Goal: Task Accomplishment & Management: Complete application form

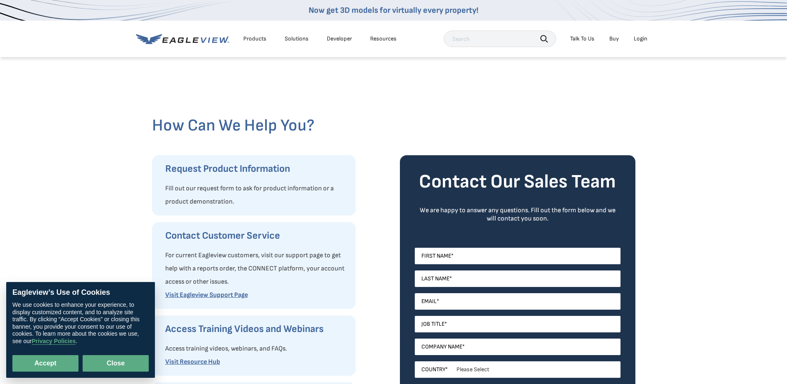
click at [97, 363] on button "Close" at bounding box center [116, 363] width 66 height 17
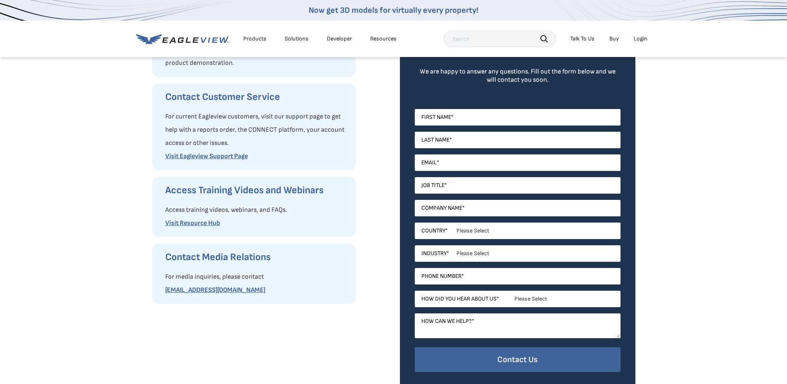
scroll to position [124, 0]
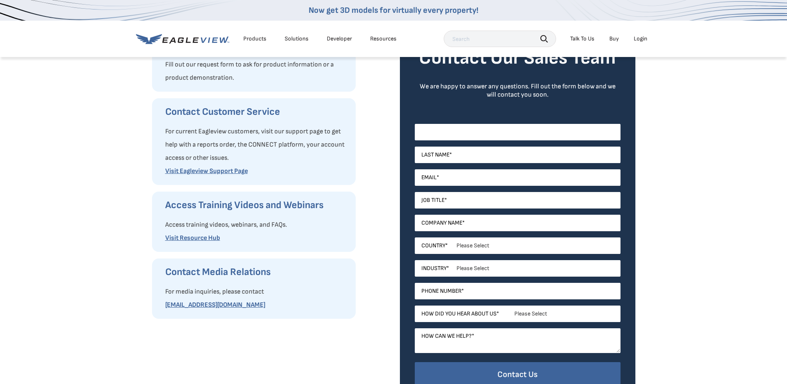
click at [469, 134] on input "First Name *" at bounding box center [518, 132] width 206 height 17
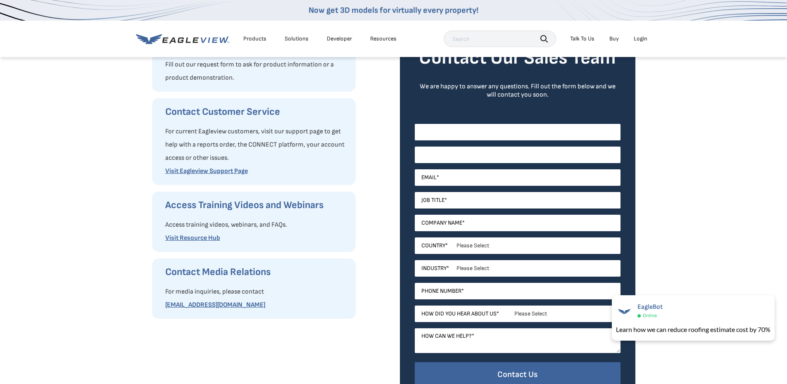
click at [443, 152] on input "Last Name *" at bounding box center [518, 155] width 206 height 17
click at [444, 133] on input "First Name *" at bounding box center [518, 132] width 206 height 17
type input "[PERSON_NAME]"
click at [448, 155] on input "Last Name *" at bounding box center [518, 155] width 206 height 17
type input "[PERSON_NAME]"
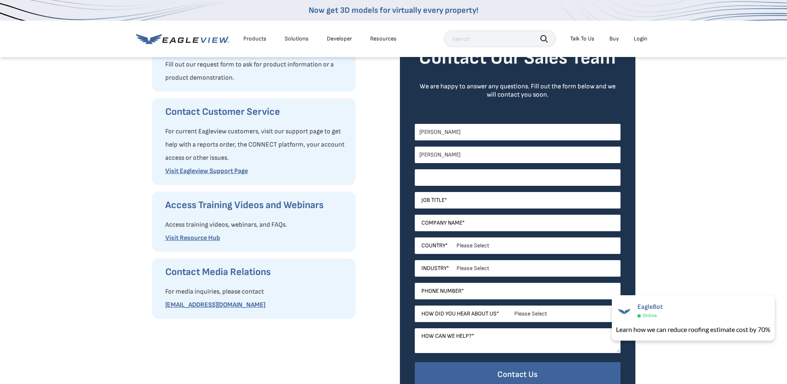
click at [450, 181] on input "Email *" at bounding box center [518, 177] width 206 height 17
type input "[PERSON_NAME][EMAIL_ADDRESS][DOMAIN_NAME]"
click at [475, 199] on input "Job Title *" at bounding box center [518, 200] width 206 height 17
type input "ESTIMATOR"
click at [474, 227] on input "Company Name *" at bounding box center [518, 223] width 206 height 17
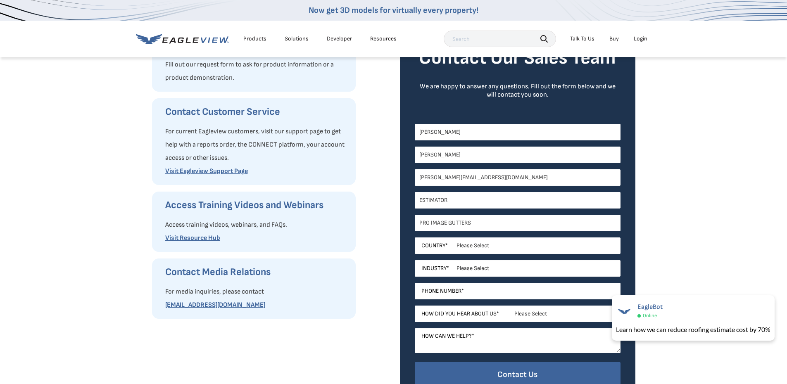
type input "PRO IMAGE GUTTERS"
click at [491, 252] on select "Please Select [GEOGRAPHIC_DATA] [GEOGRAPHIC_DATA] [GEOGRAPHIC_DATA] [GEOGRAPHIC…" at bounding box center [518, 246] width 206 height 17
select select "[GEOGRAPHIC_DATA]"
click at [415, 238] on select "Please Select [GEOGRAPHIC_DATA] [GEOGRAPHIC_DATA] [GEOGRAPHIC_DATA] [GEOGRAPHIC…" at bounding box center [518, 246] width 206 height 17
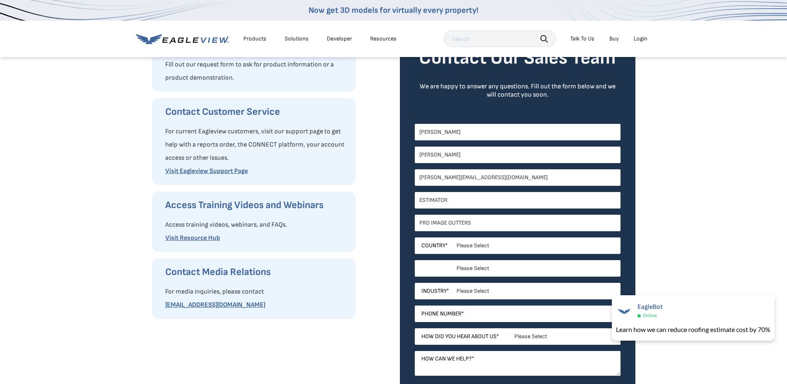
click at [493, 268] on select "Please Select [GEOGRAPHIC_DATA] [GEOGRAPHIC_DATA] [GEOGRAPHIC_DATA] [GEOGRAPHIC…" at bounding box center [518, 268] width 206 height 17
select select "[GEOGRAPHIC_DATA]"
click at [415, 260] on select "Please Select [GEOGRAPHIC_DATA] [GEOGRAPHIC_DATA] [GEOGRAPHIC_DATA] [GEOGRAPHIC…" at bounding box center [518, 268] width 206 height 17
click at [488, 293] on select "Please Select Architects & Engineering Construction Electric/Gas Utilities Gove…" at bounding box center [518, 291] width 206 height 17
select select "Construction"
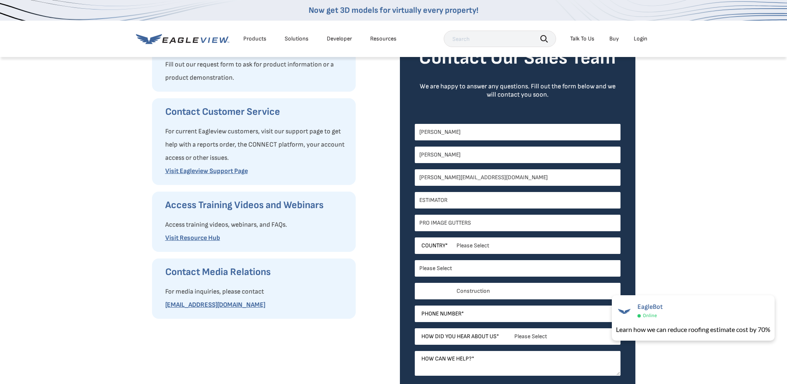
click at [415, 283] on select "Please Select Architects & Engineering Construction Electric/Gas Utilities Gove…" at bounding box center [518, 291] width 206 height 17
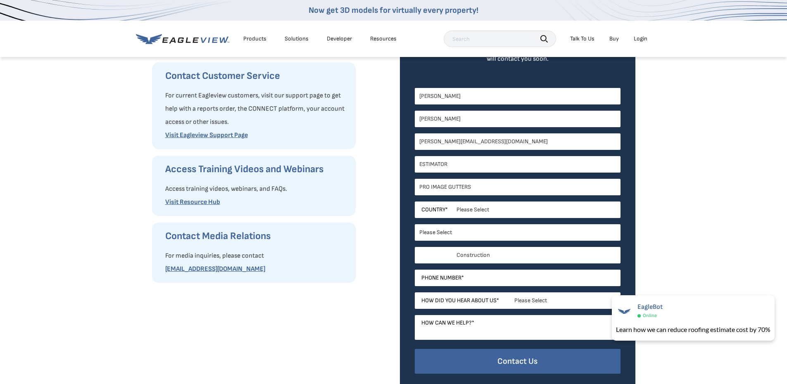
scroll to position [207, 0]
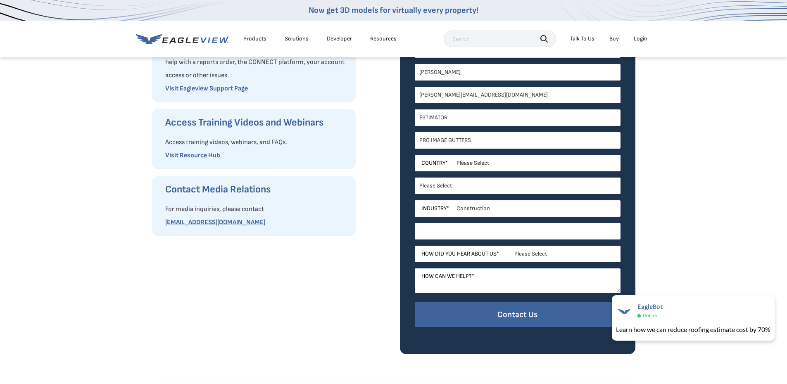
click at [490, 229] on input "Phone Number *" at bounding box center [518, 231] width 206 height 17
type input "[PHONE_NUMBER]"
click at [550, 253] on select "Please Select Search Engine Social Media Word of Mouth Podcast Online Advertise…" at bounding box center [518, 254] width 206 height 17
select select "Word of Mouth"
click at [415, 246] on select "Please Select Search Engine Social Media Word of Mouth Podcast Online Advertise…" at bounding box center [518, 254] width 206 height 17
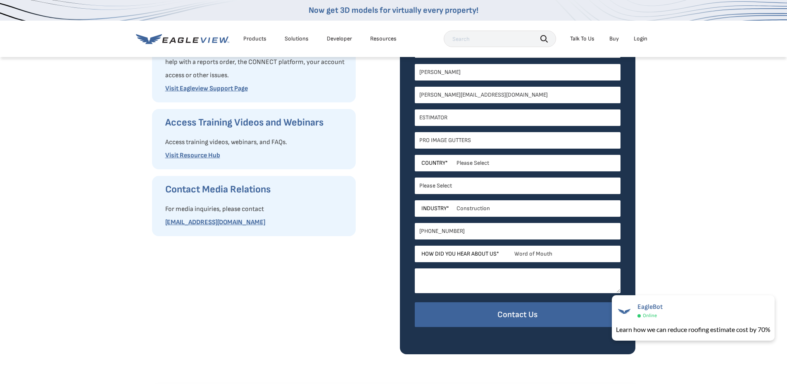
click at [495, 283] on textarea "How can we help? *" at bounding box center [518, 281] width 206 height 25
click at [454, 276] on textarea "WOULD LIKW ACCESS TO MESURING PROGRAM ONLY." at bounding box center [518, 281] width 206 height 25
click at [554, 277] on textarea "WOULD LIKE ACCESS TO MESURING PROGRAM ONLY." at bounding box center [518, 281] width 206 height 25
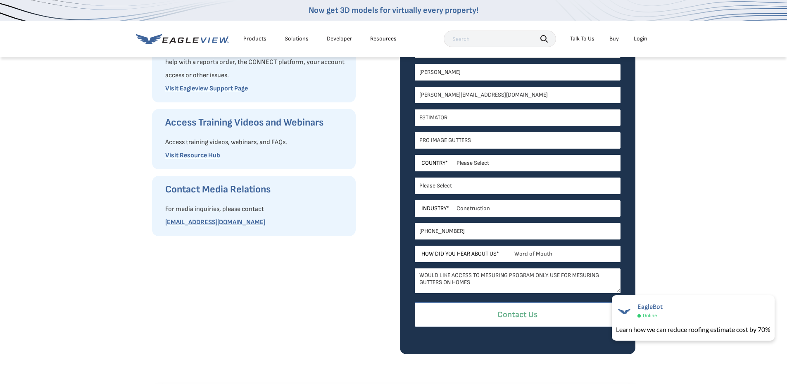
type textarea "WOULD LIKE ACCESS TO MESURING PROGRAM ONLY. USE FOR MESURING GUTTERS ON HOMES"
click at [513, 311] on input "Contact Us" at bounding box center [518, 314] width 206 height 25
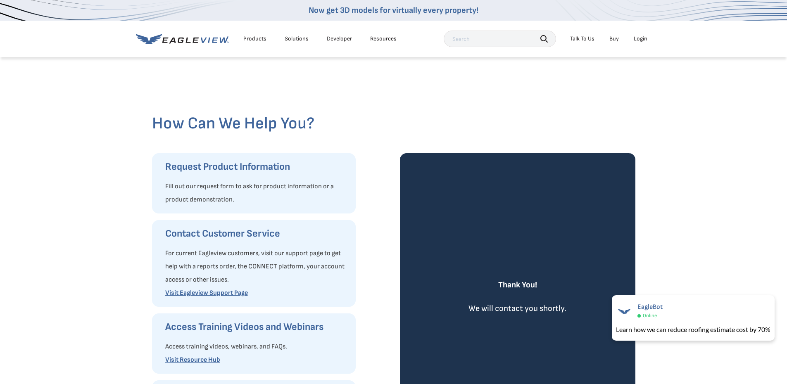
scroll to position [0, 0]
